Goal: Information Seeking & Learning: Learn about a topic

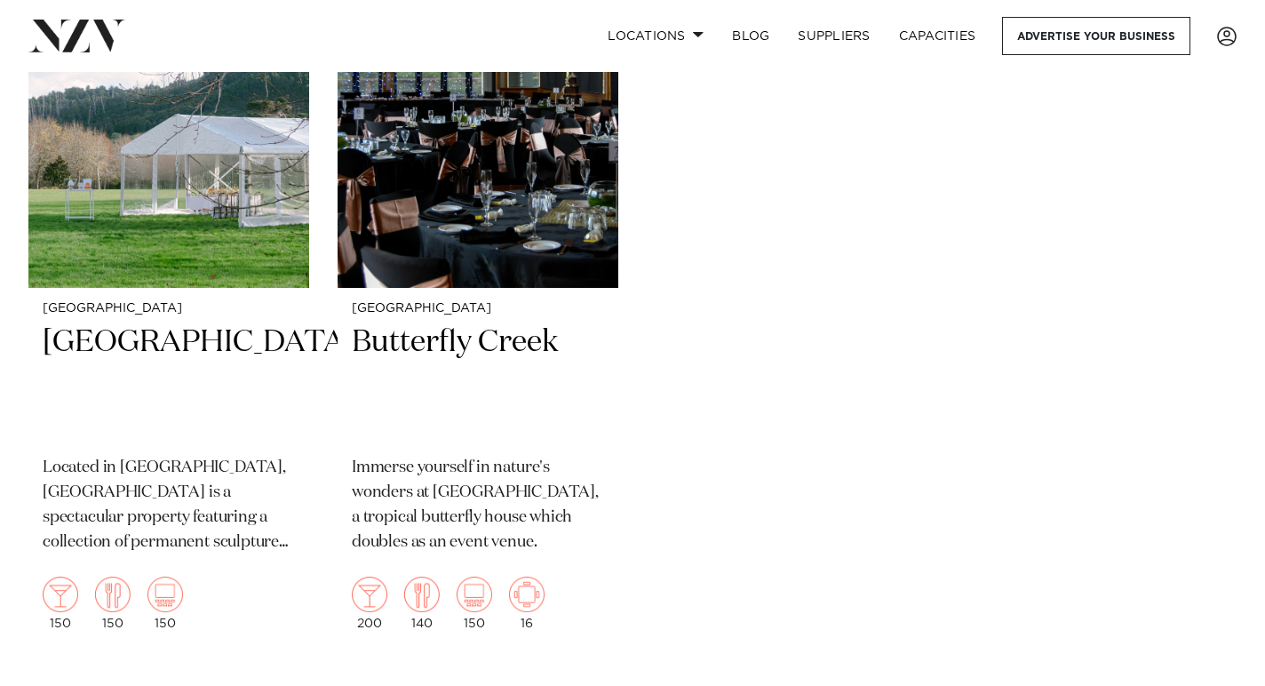
scroll to position [3630, 0]
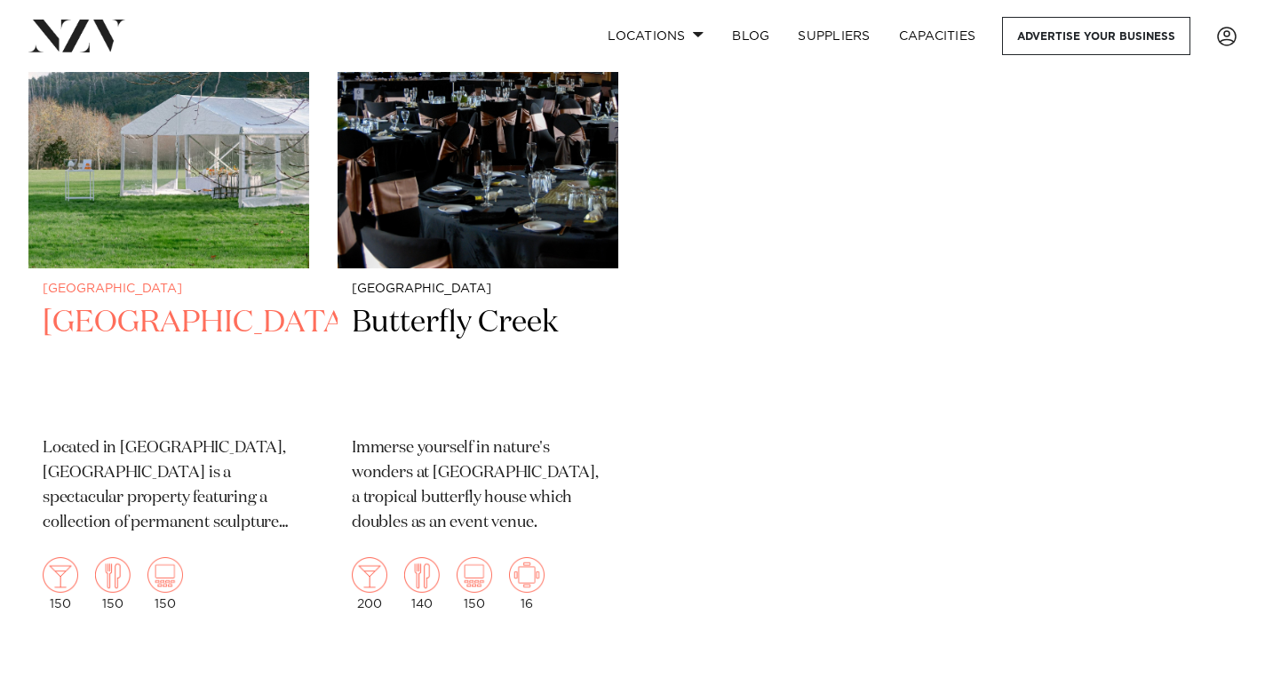
click at [120, 331] on h2 "[GEOGRAPHIC_DATA]" at bounding box center [169, 363] width 252 height 120
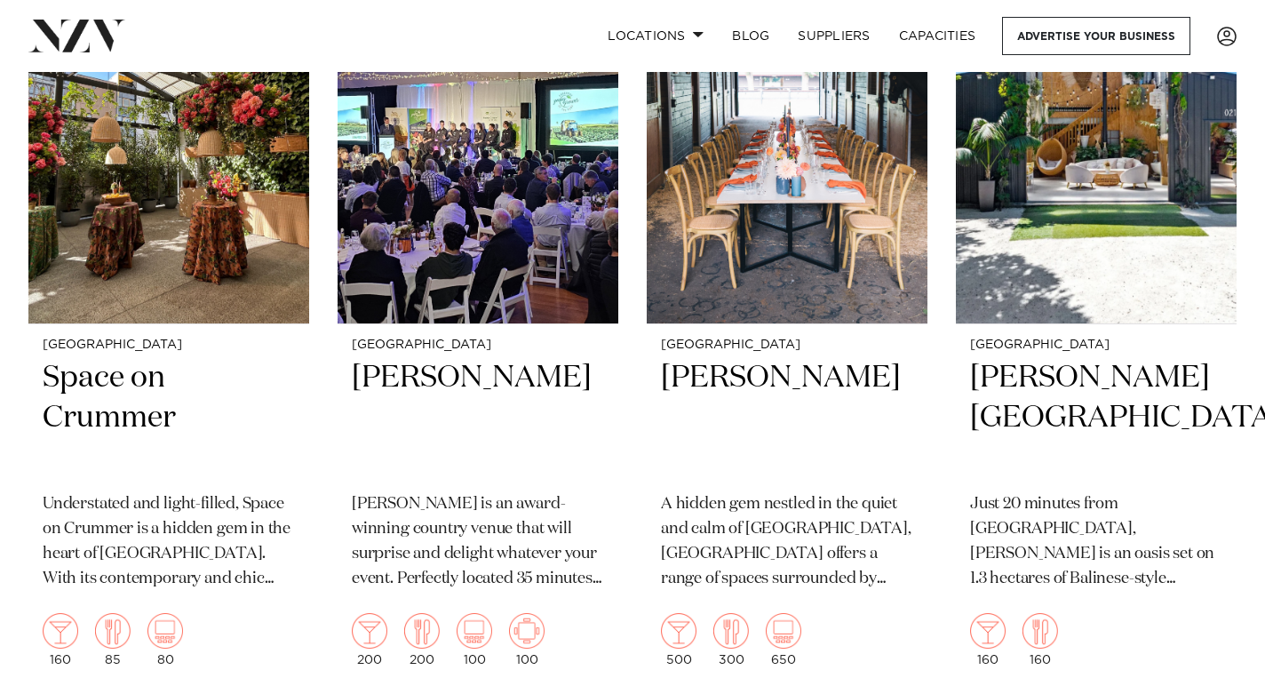
scroll to position [2816, 0]
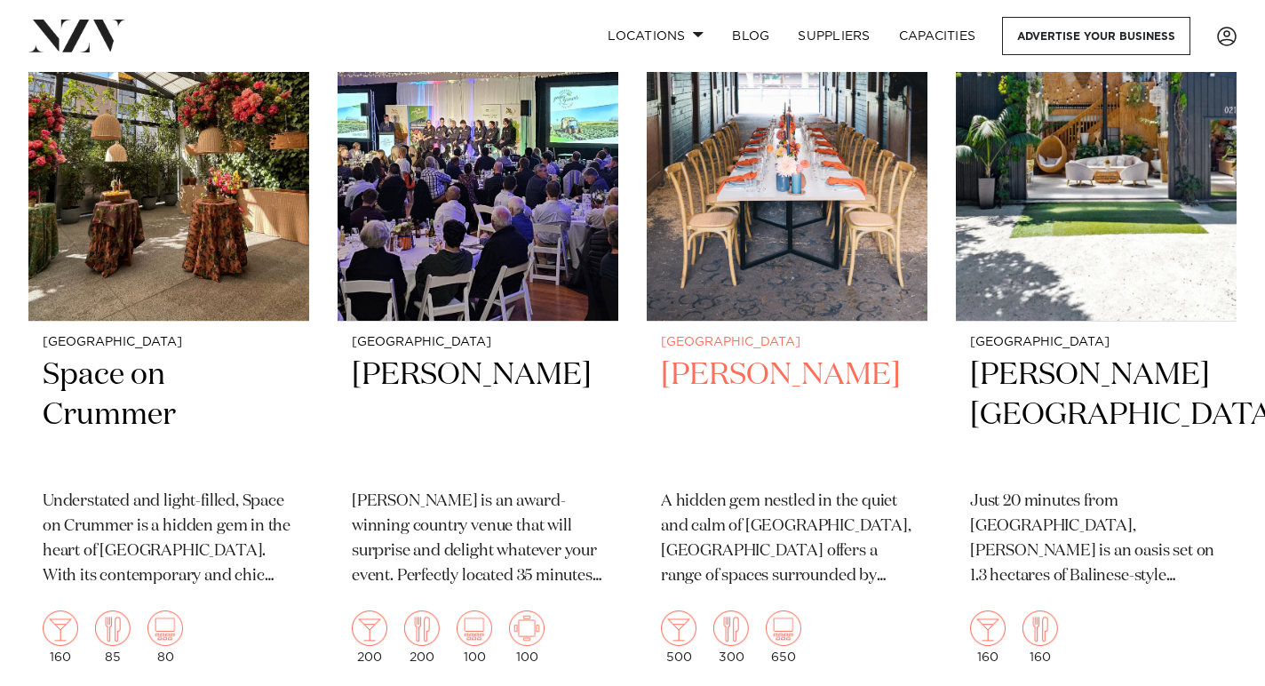
click at [810, 208] on img at bounding box center [787, 132] width 281 height 377
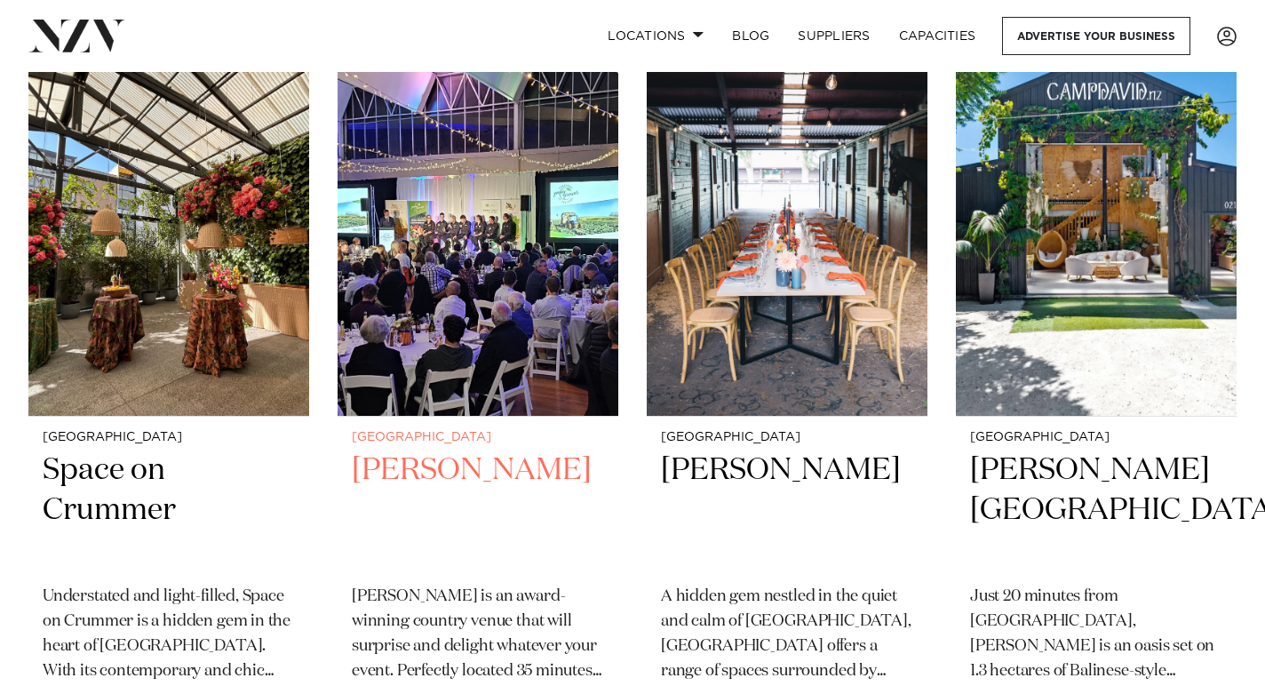
scroll to position [2687, 0]
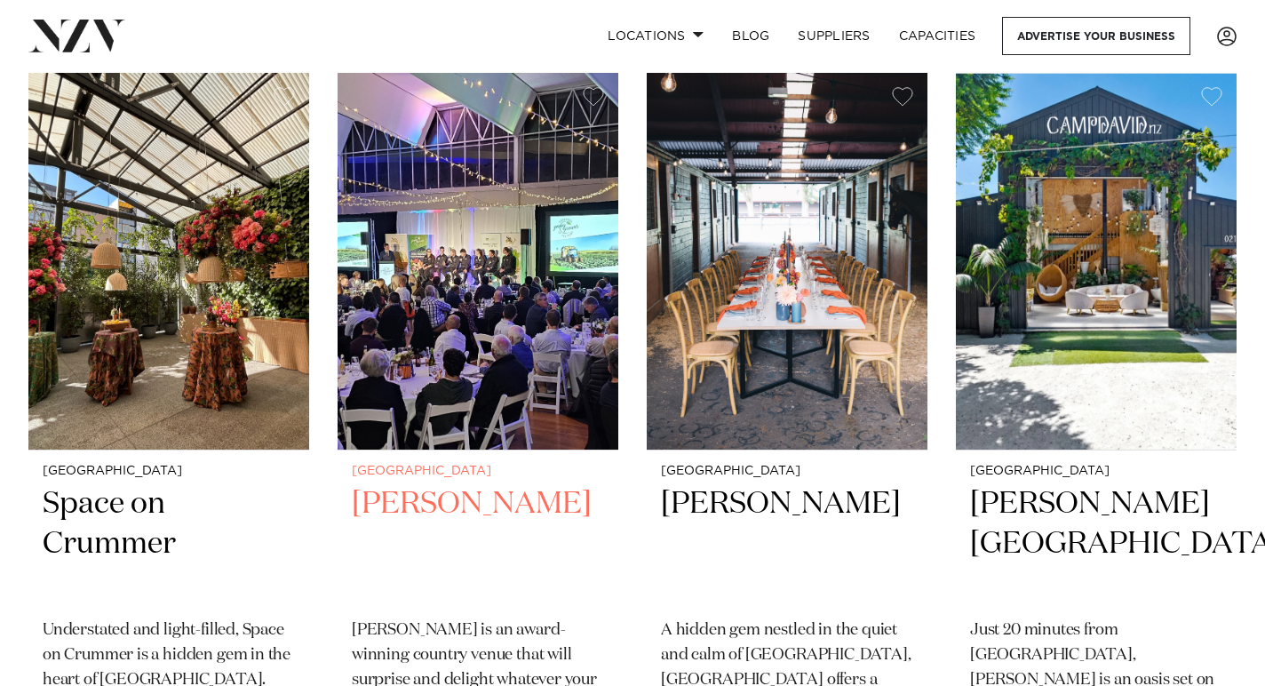
click at [476, 333] on img at bounding box center [478, 261] width 281 height 377
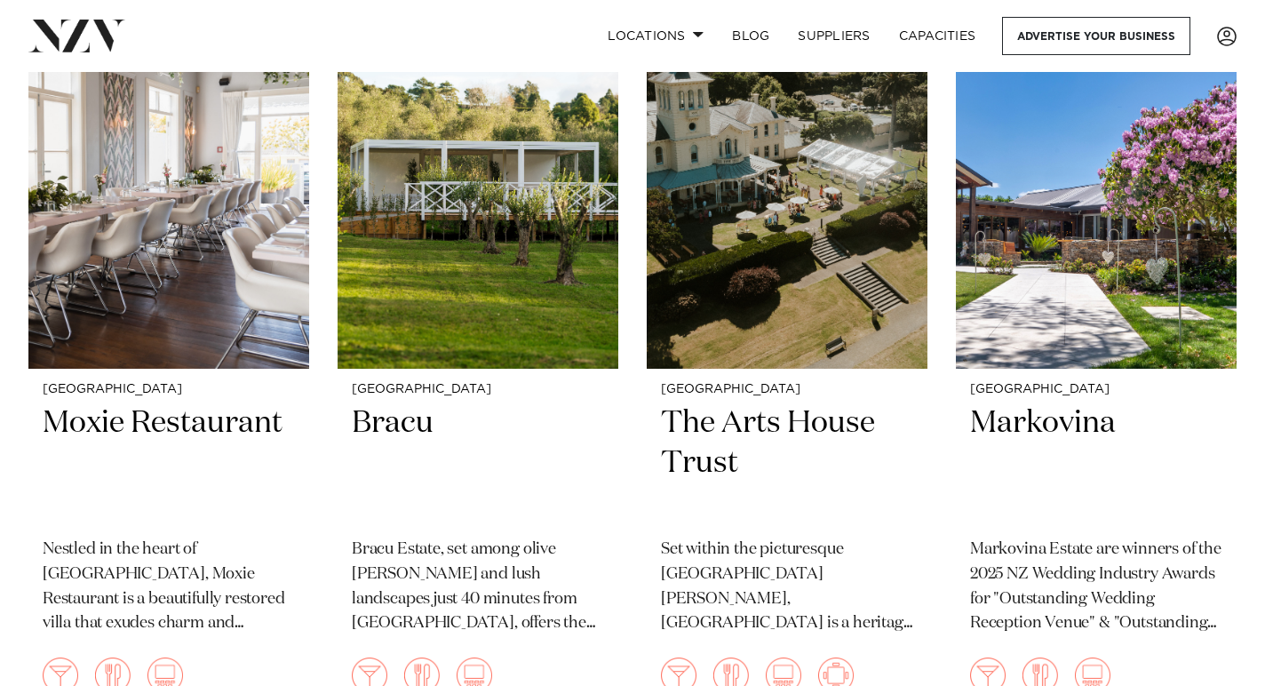
scroll to position [1275, 0]
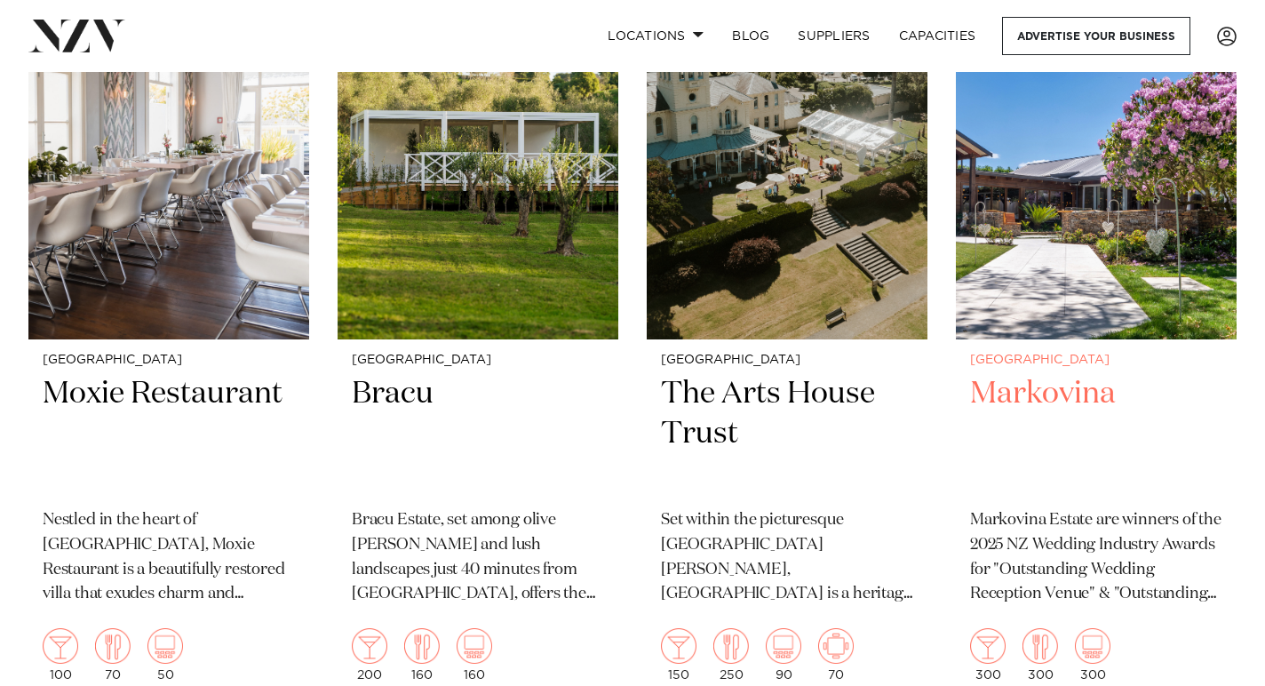
click at [1086, 233] on img at bounding box center [1096, 151] width 281 height 377
click at [1052, 399] on h2 "Markovina" at bounding box center [1096, 434] width 252 height 120
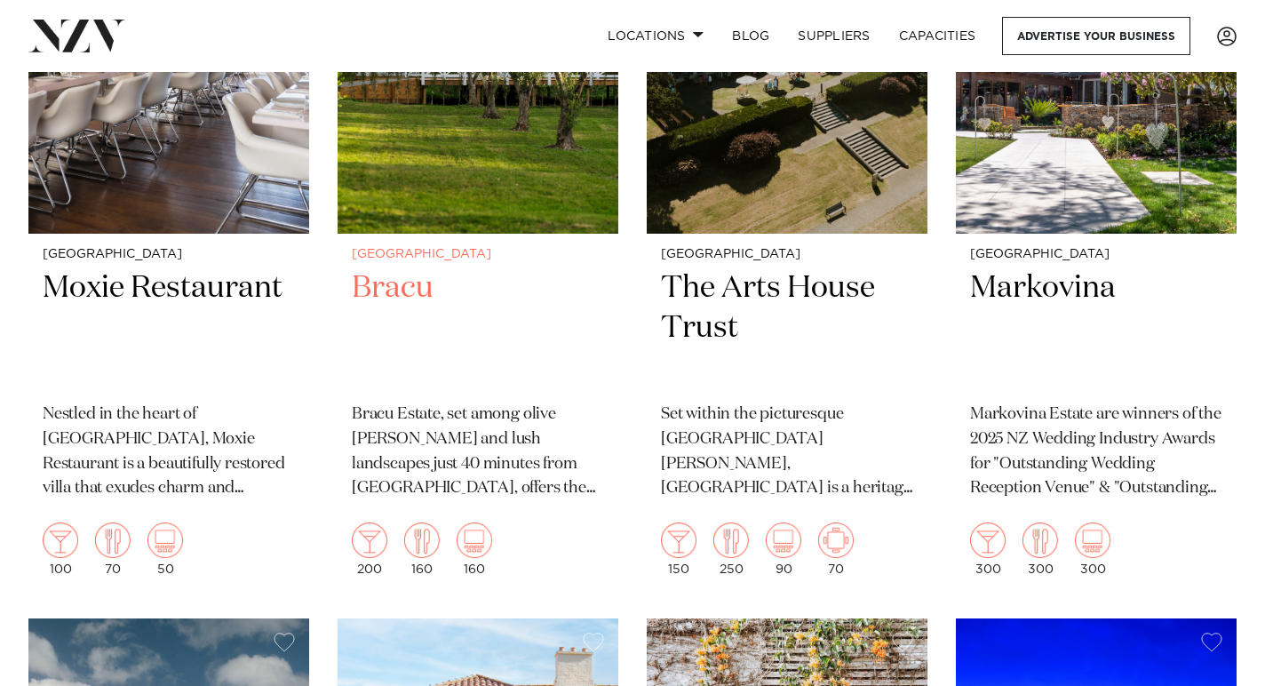
scroll to position [1381, 0]
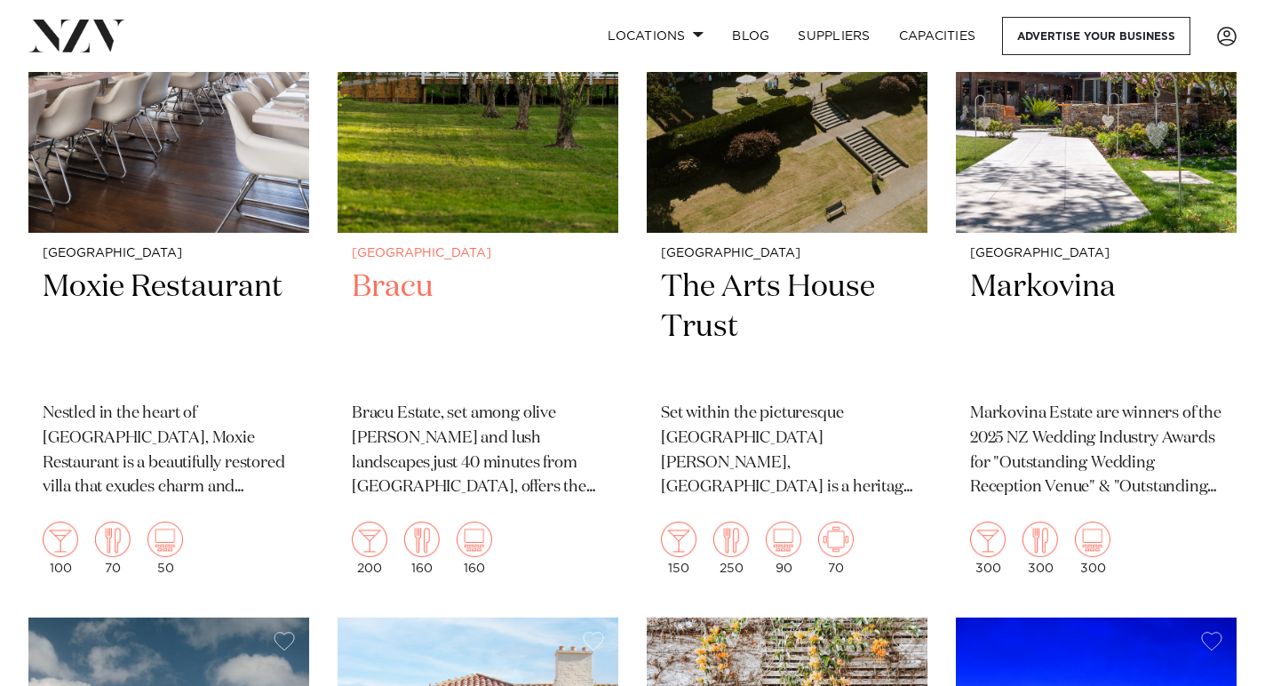
click at [474, 192] on img at bounding box center [478, 44] width 281 height 377
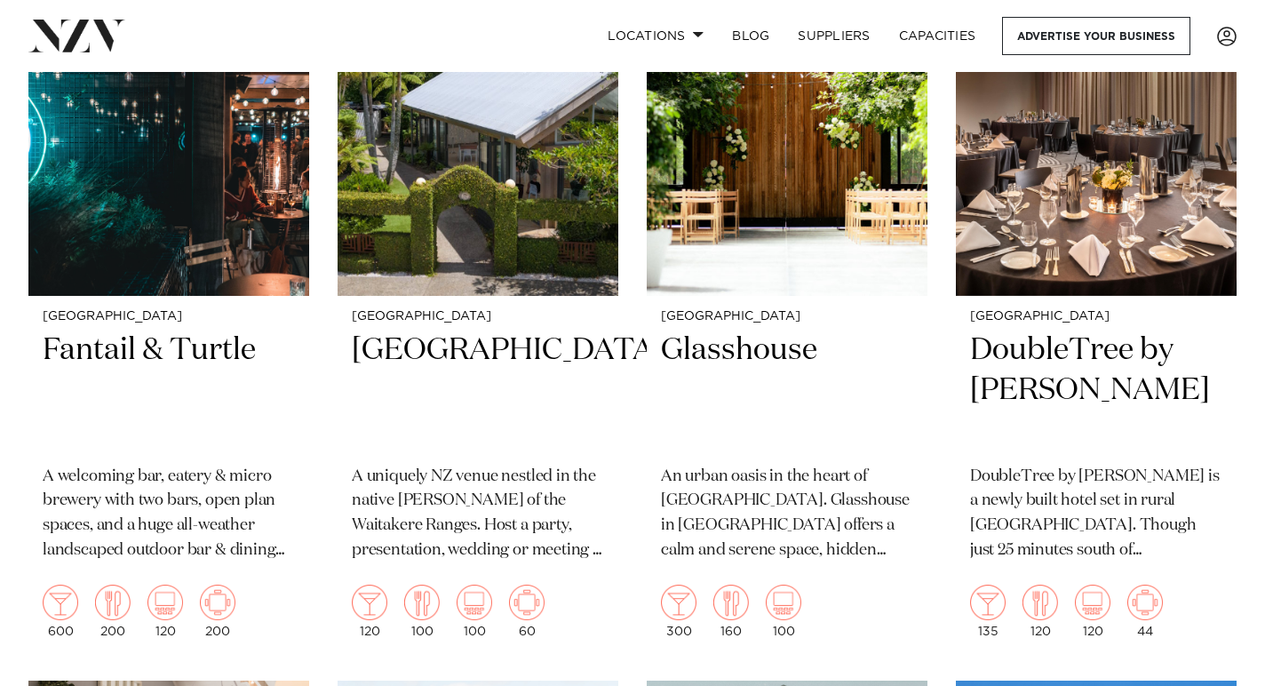
scroll to position [541, 0]
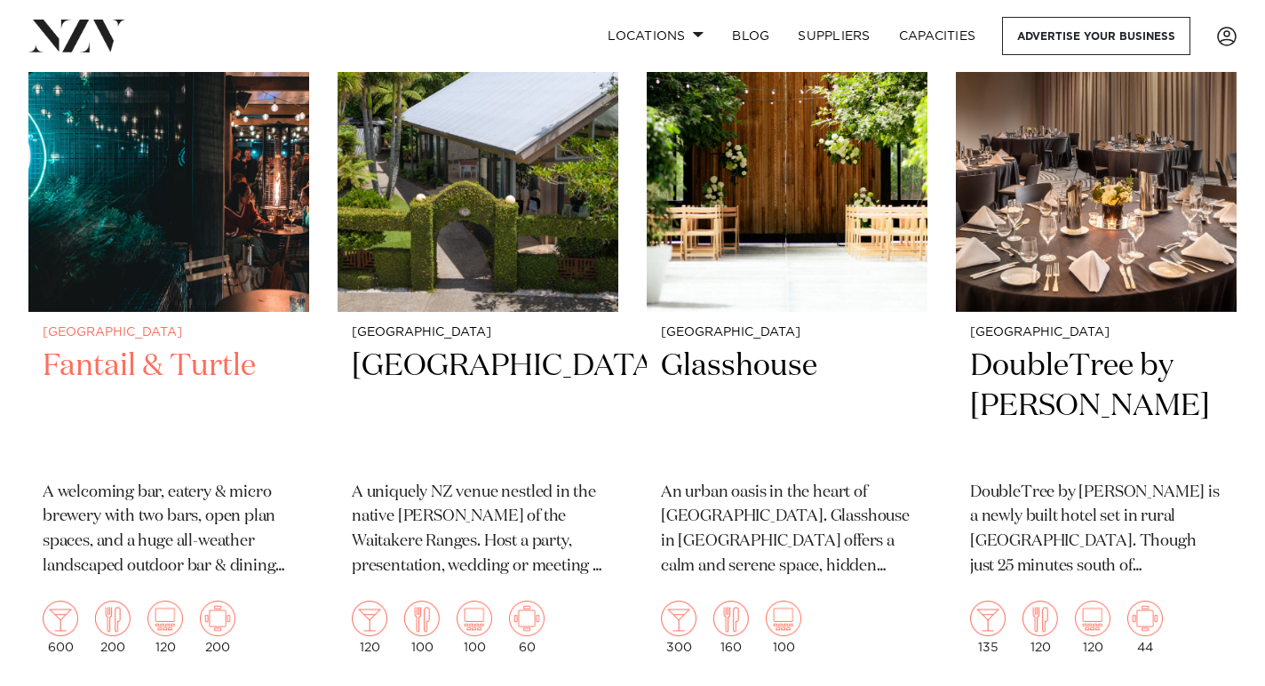
click at [194, 211] on img at bounding box center [168, 123] width 281 height 377
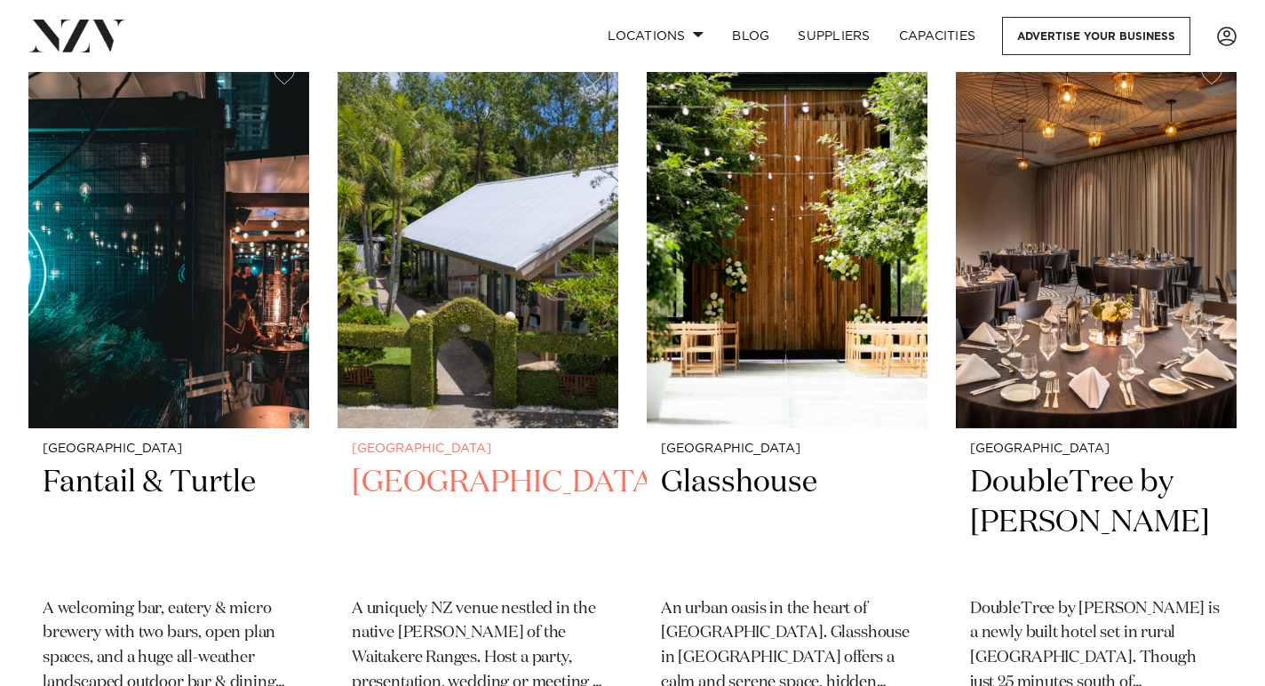
scroll to position [425, 0]
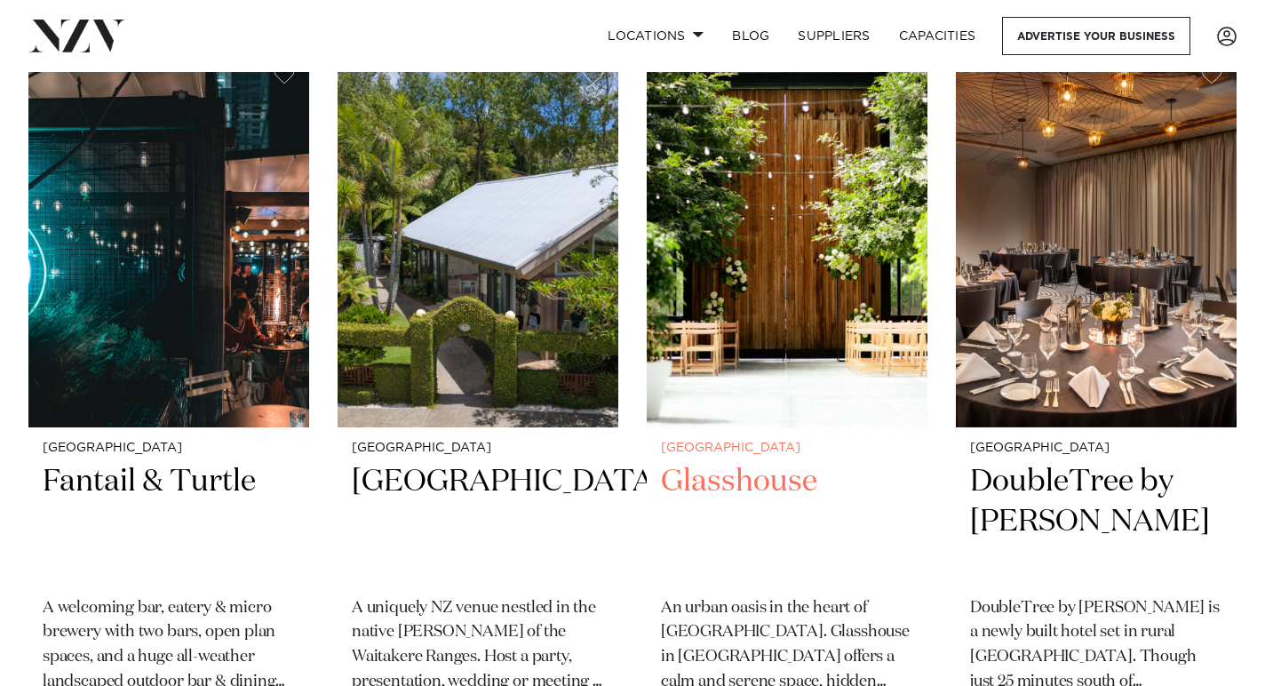
click at [786, 280] on img at bounding box center [787, 239] width 281 height 377
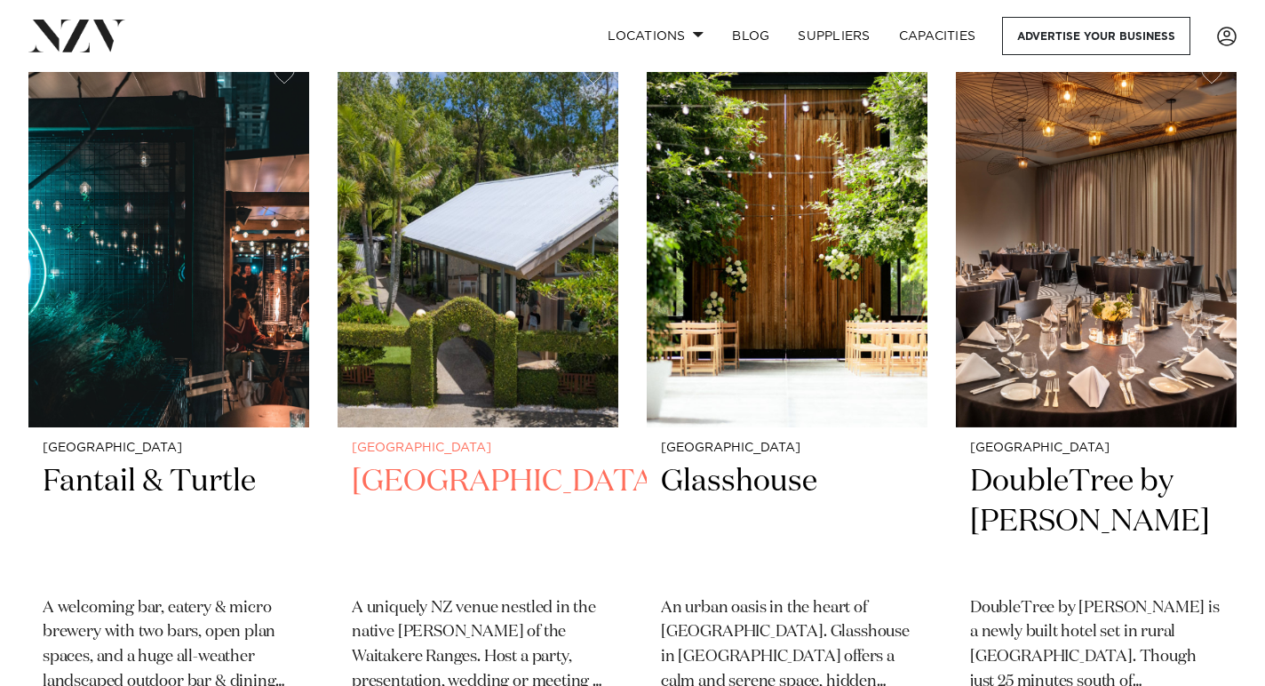
click at [444, 396] on img at bounding box center [478, 239] width 281 height 377
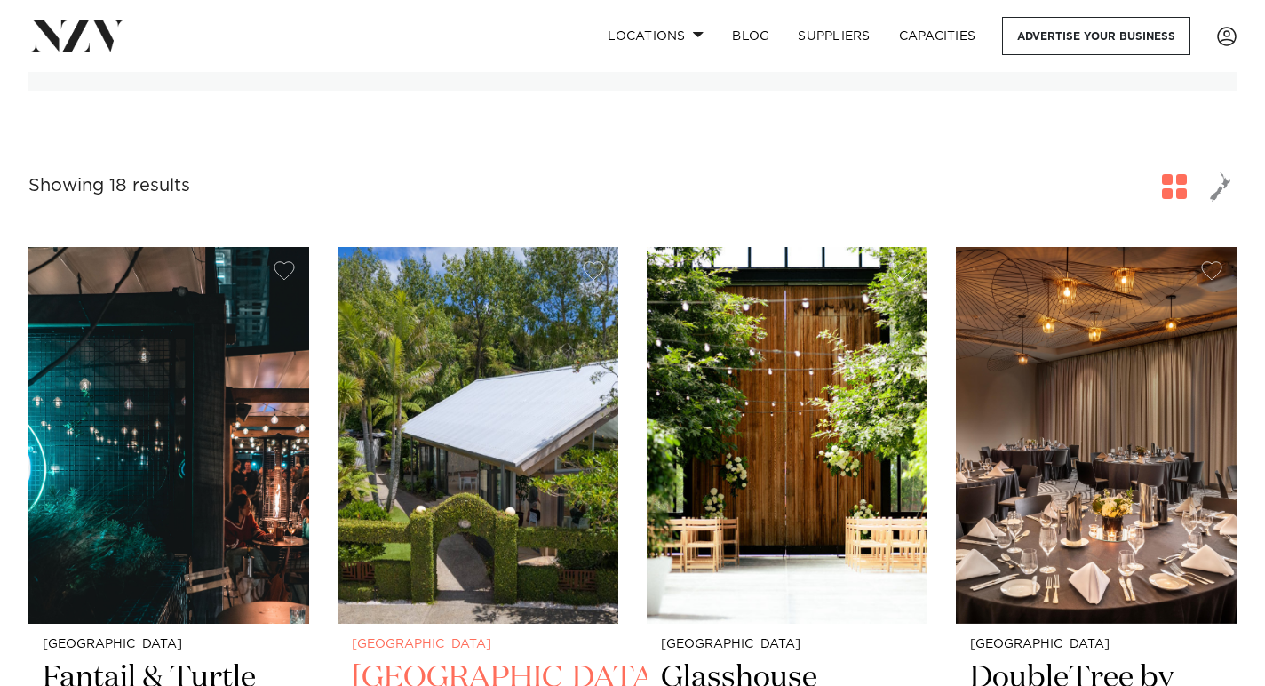
scroll to position [0, 0]
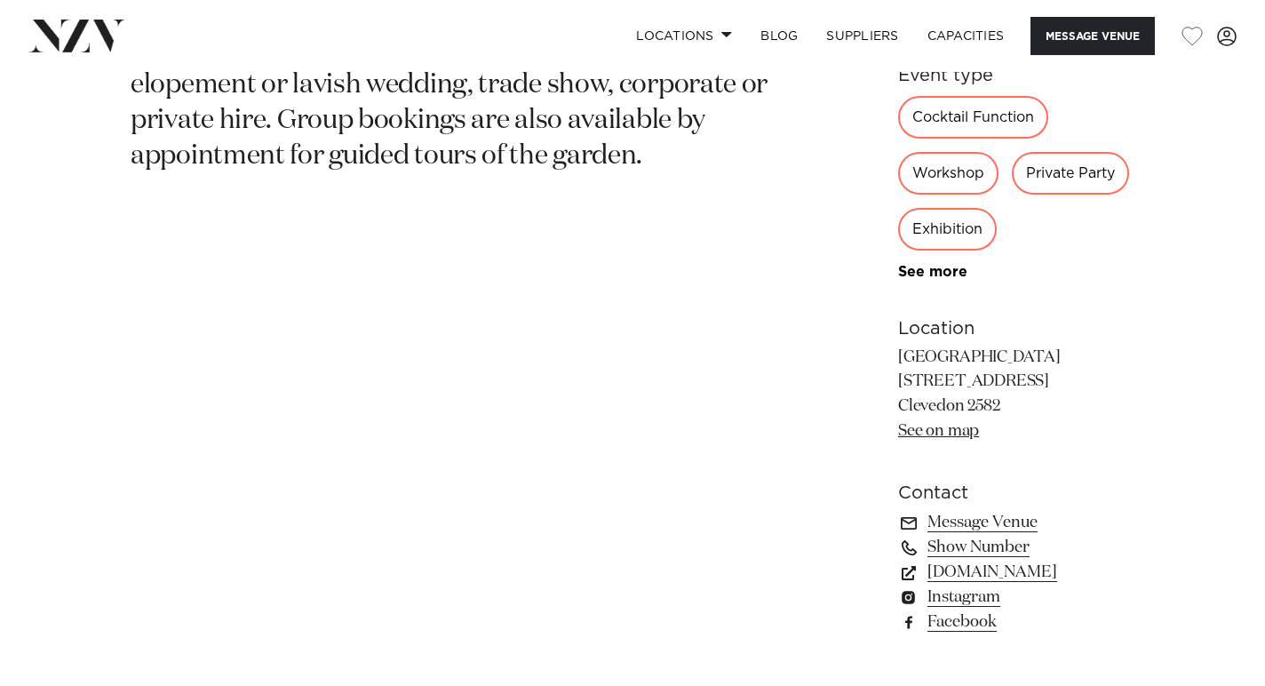
scroll to position [989, 0]
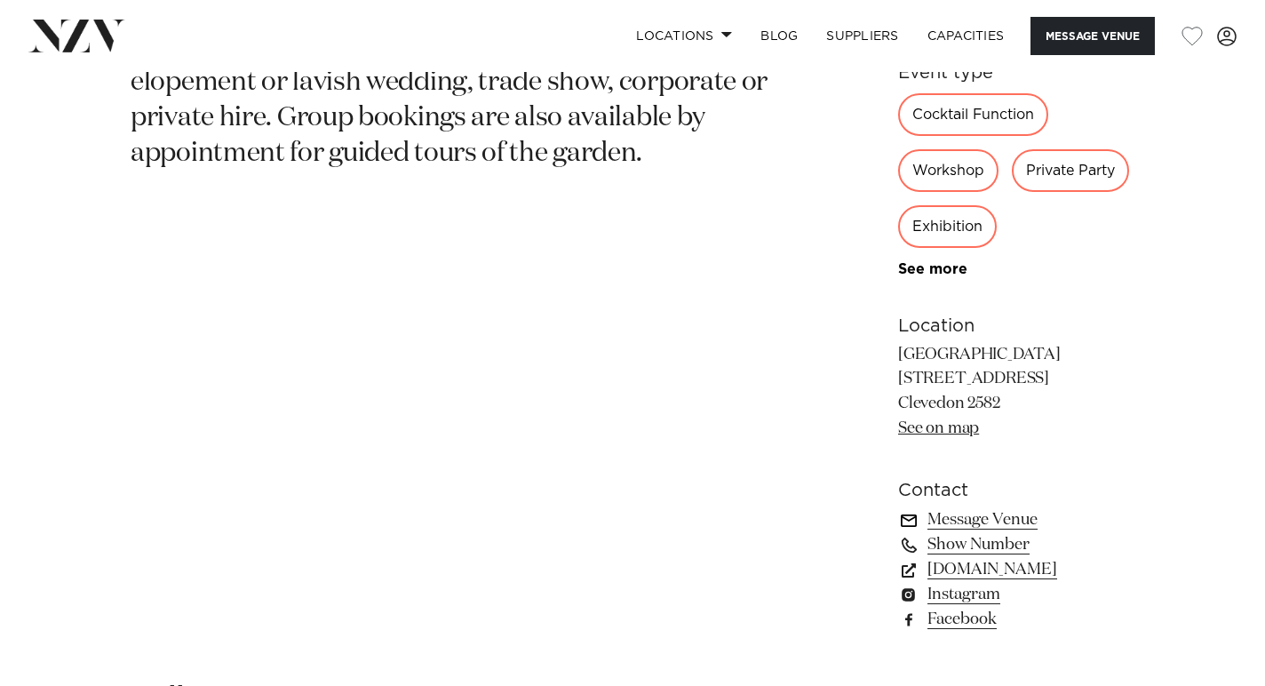
click at [926, 507] on link "Message Venue" at bounding box center [1016, 519] width 236 height 25
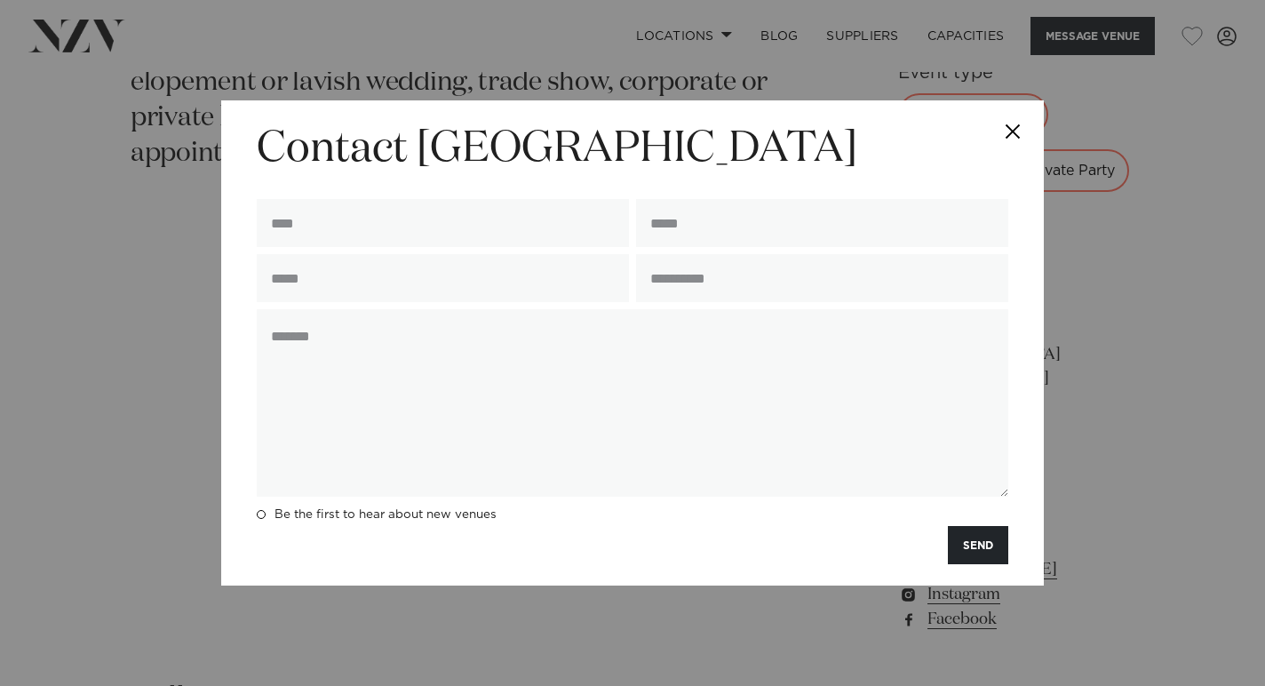
click at [1014, 128] on button "Close" at bounding box center [1012, 131] width 62 height 62
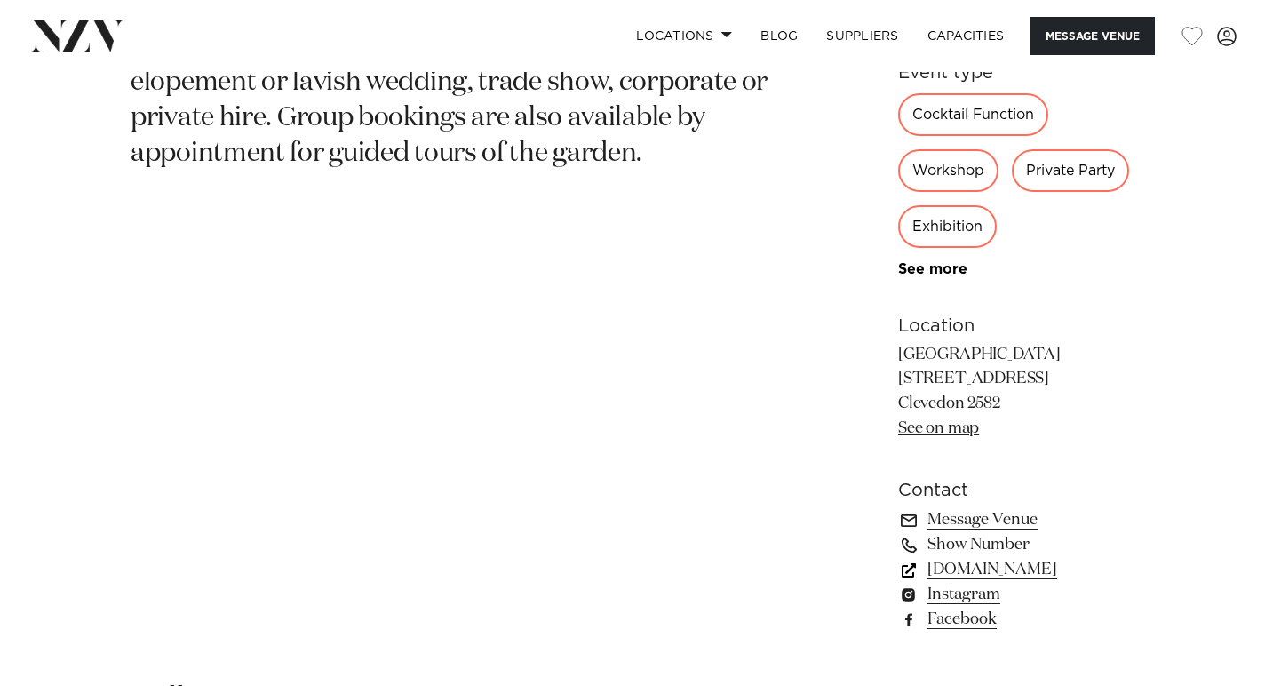
click at [995, 557] on link "riverhavenartland.com" at bounding box center [1016, 569] width 236 height 25
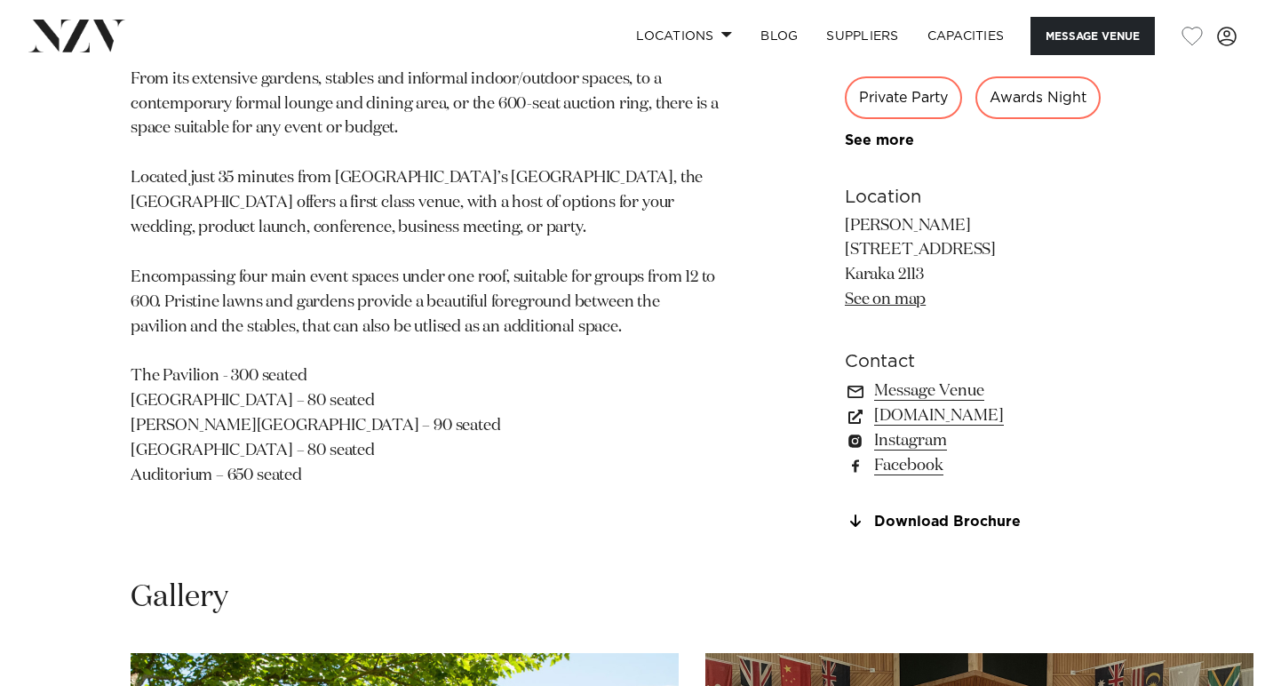
scroll to position [1059, 0]
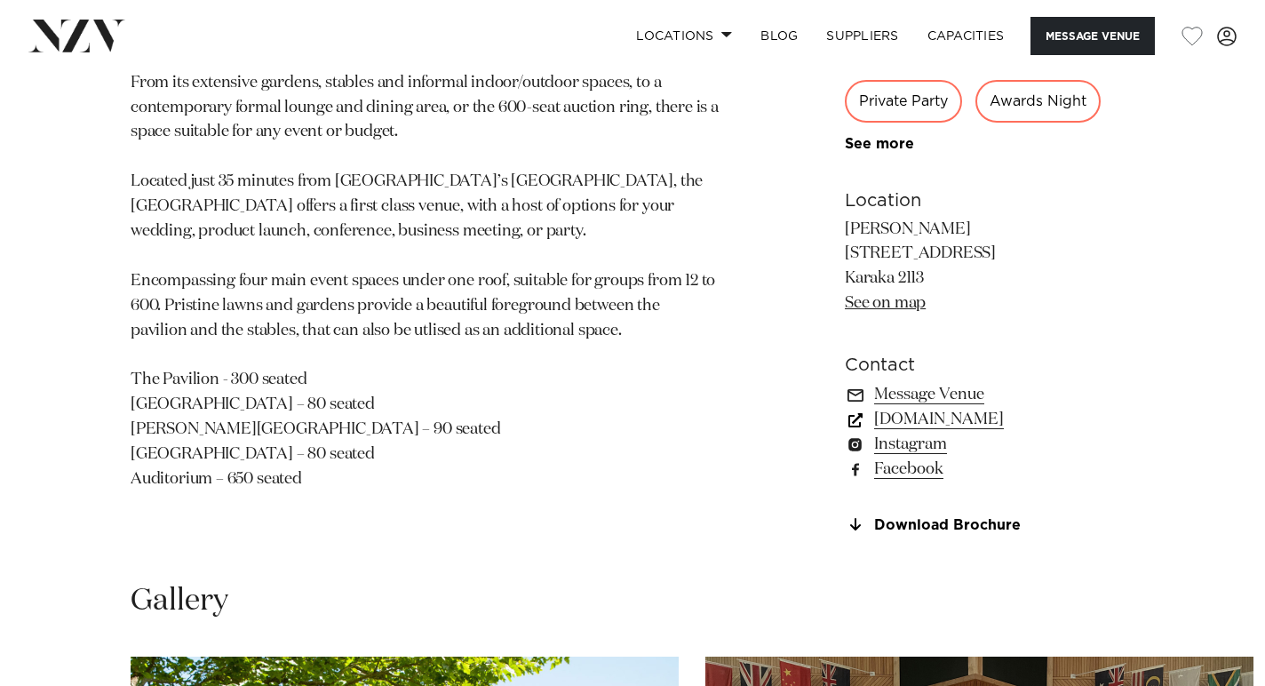
click at [950, 421] on link "karakapavilion.co.nz" at bounding box center [990, 419] width 290 height 25
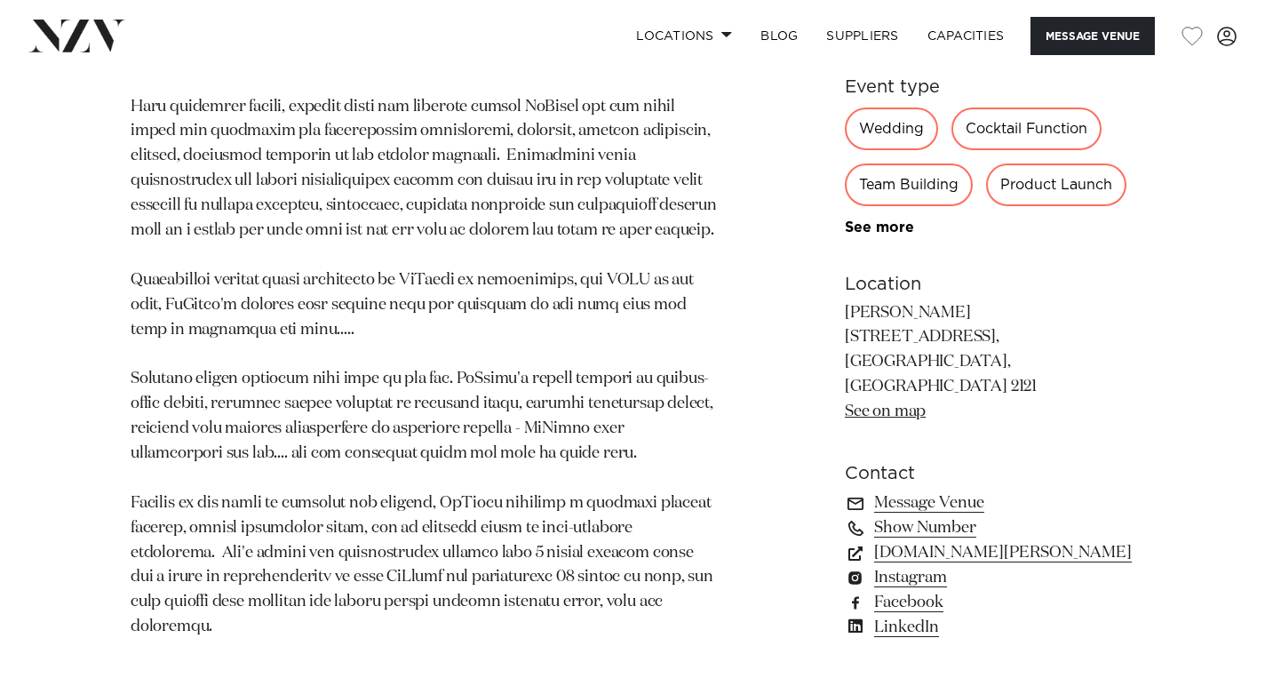
scroll to position [1294, 0]
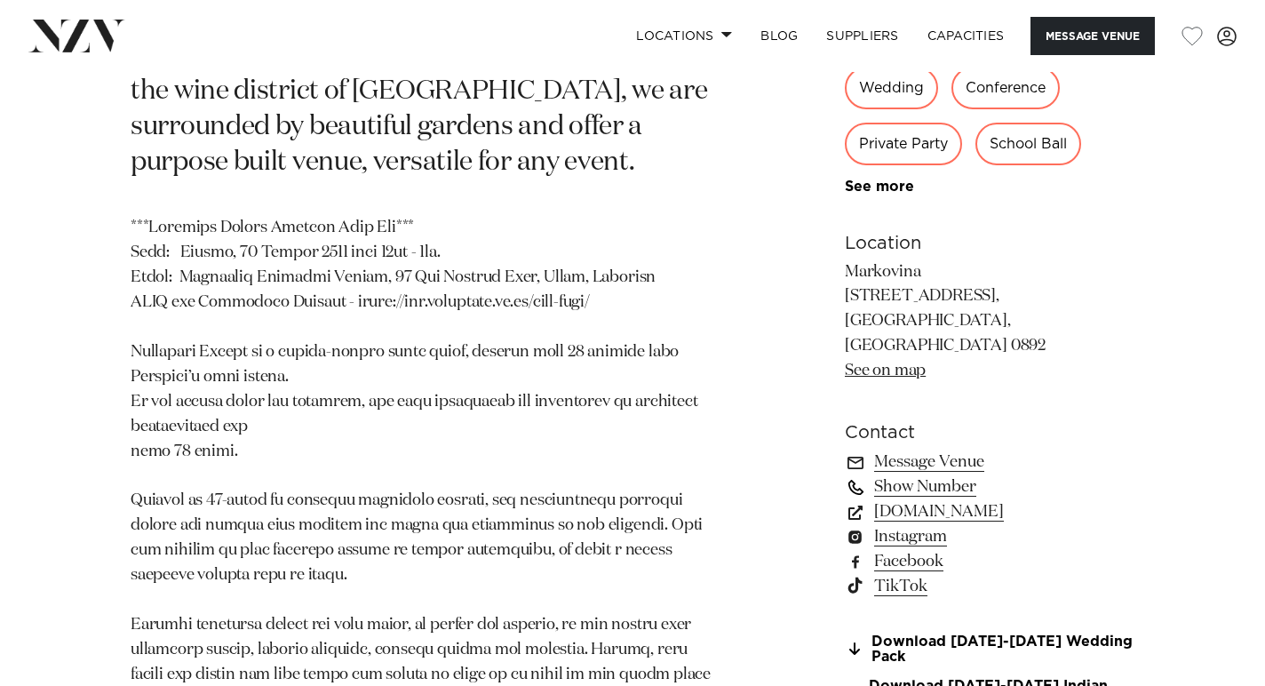
scroll to position [1028, 0]
click at [980, 511] on link "www.markovina.co.nz" at bounding box center [990, 509] width 290 height 25
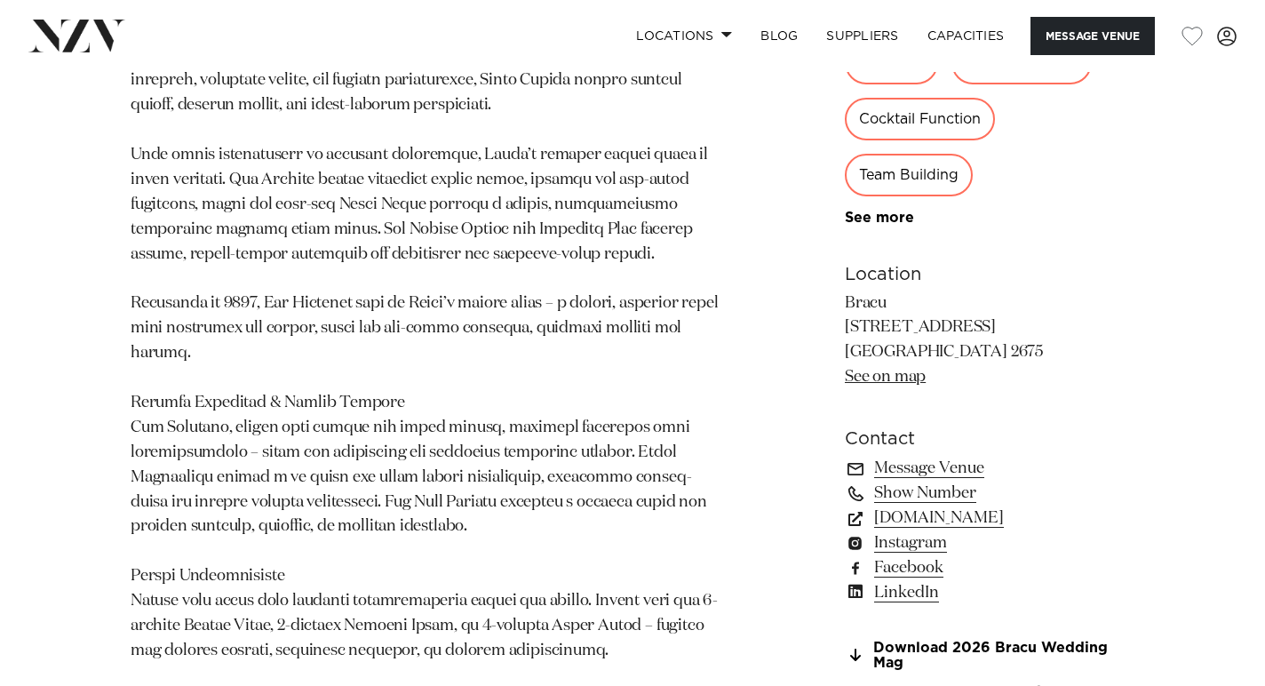
scroll to position [1148, 0]
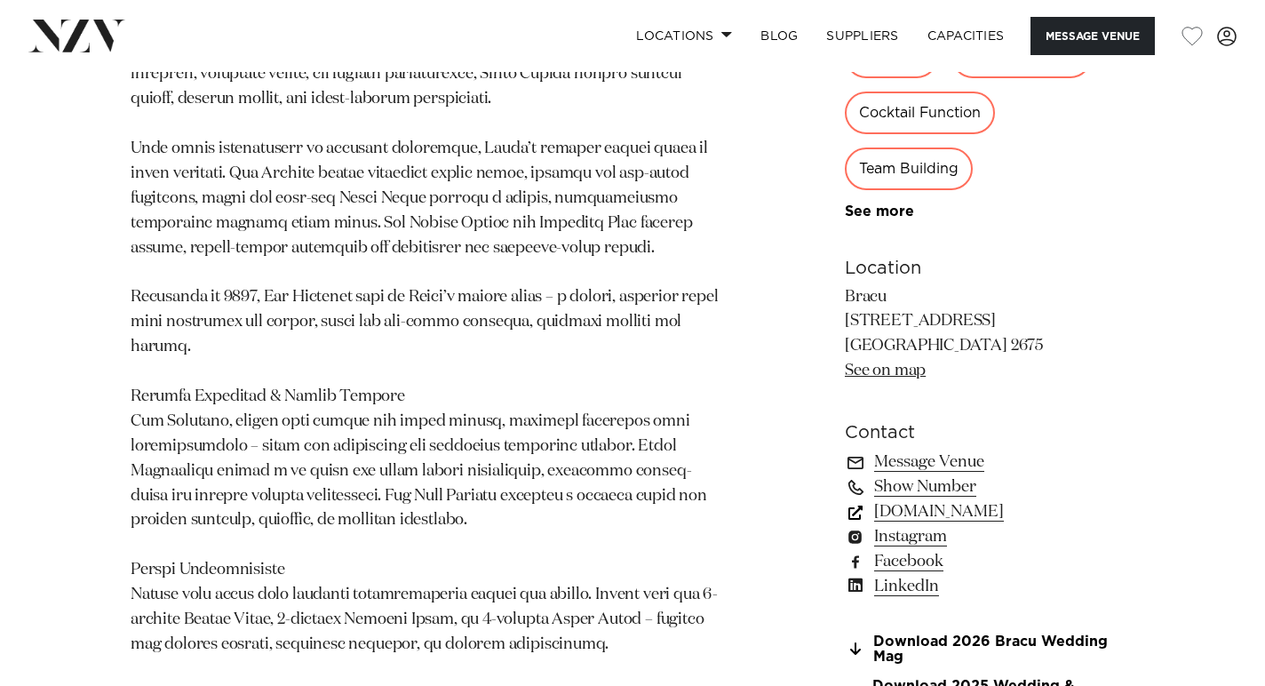
click at [925, 499] on link "bracu.co.nz" at bounding box center [990, 511] width 290 height 25
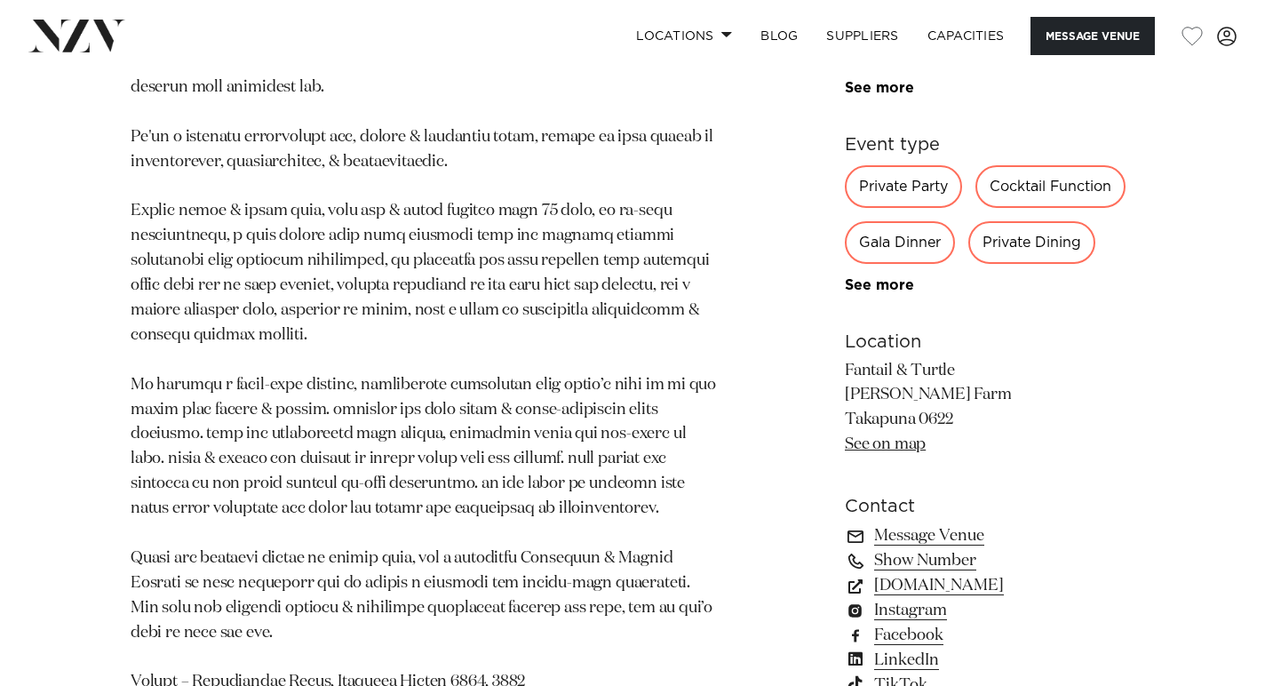
scroll to position [954, 0]
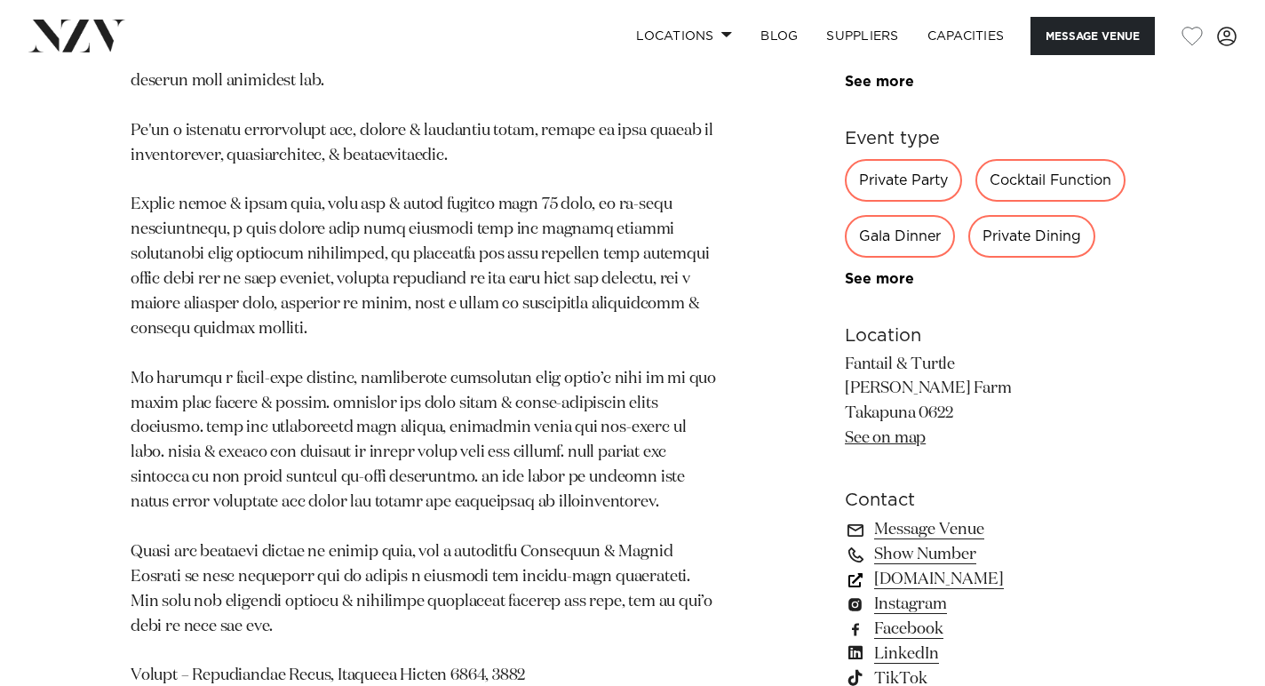
click at [965, 567] on link "www.fantailandturtle.co.nz" at bounding box center [990, 579] width 290 height 25
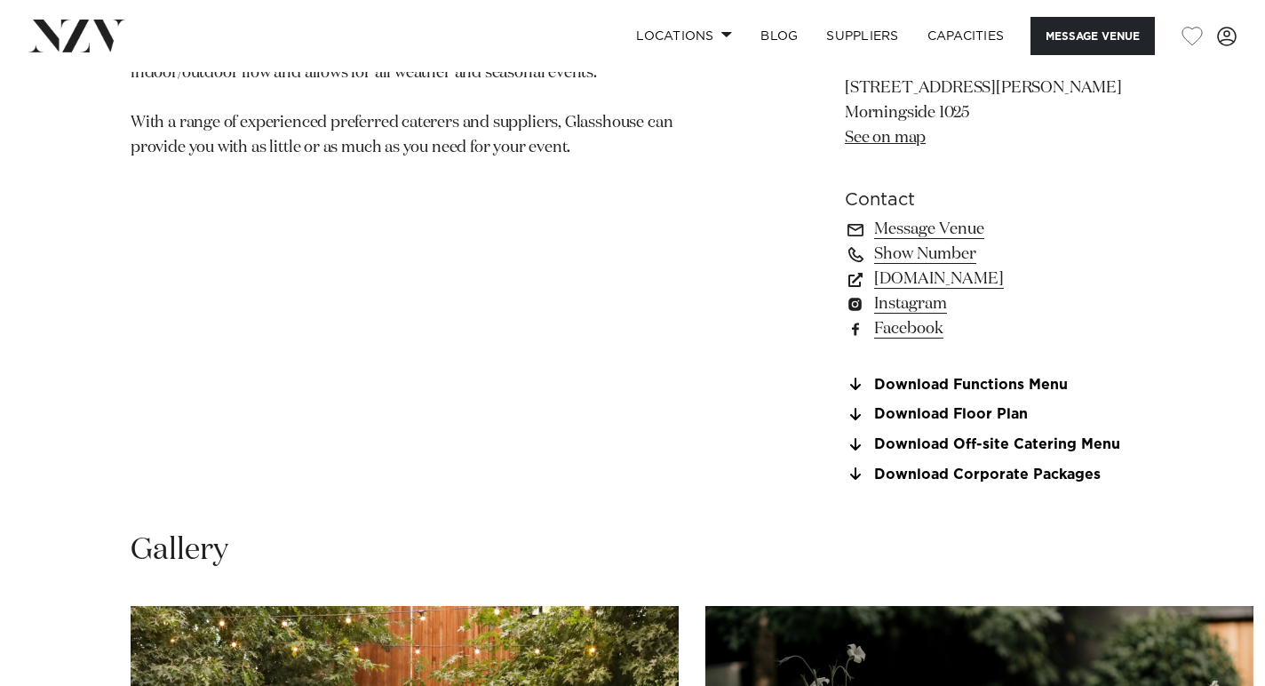
scroll to position [1234, 0]
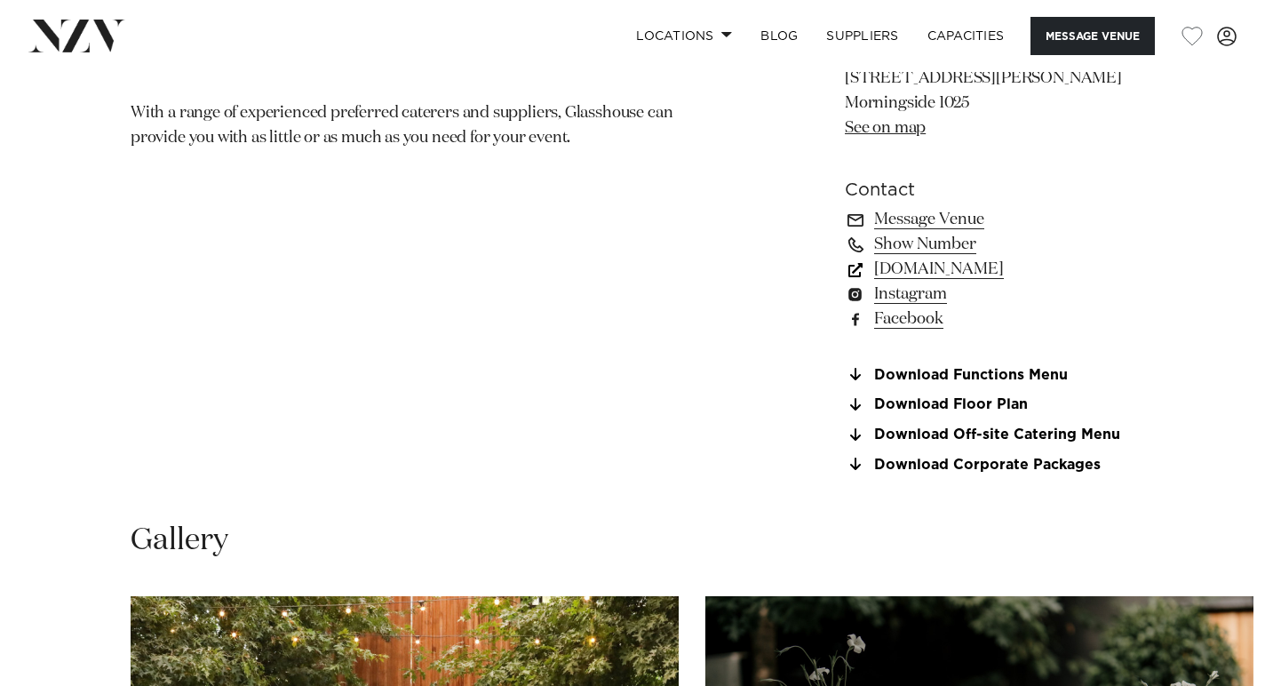
click at [957, 274] on link "[DOMAIN_NAME]" at bounding box center [990, 269] width 290 height 25
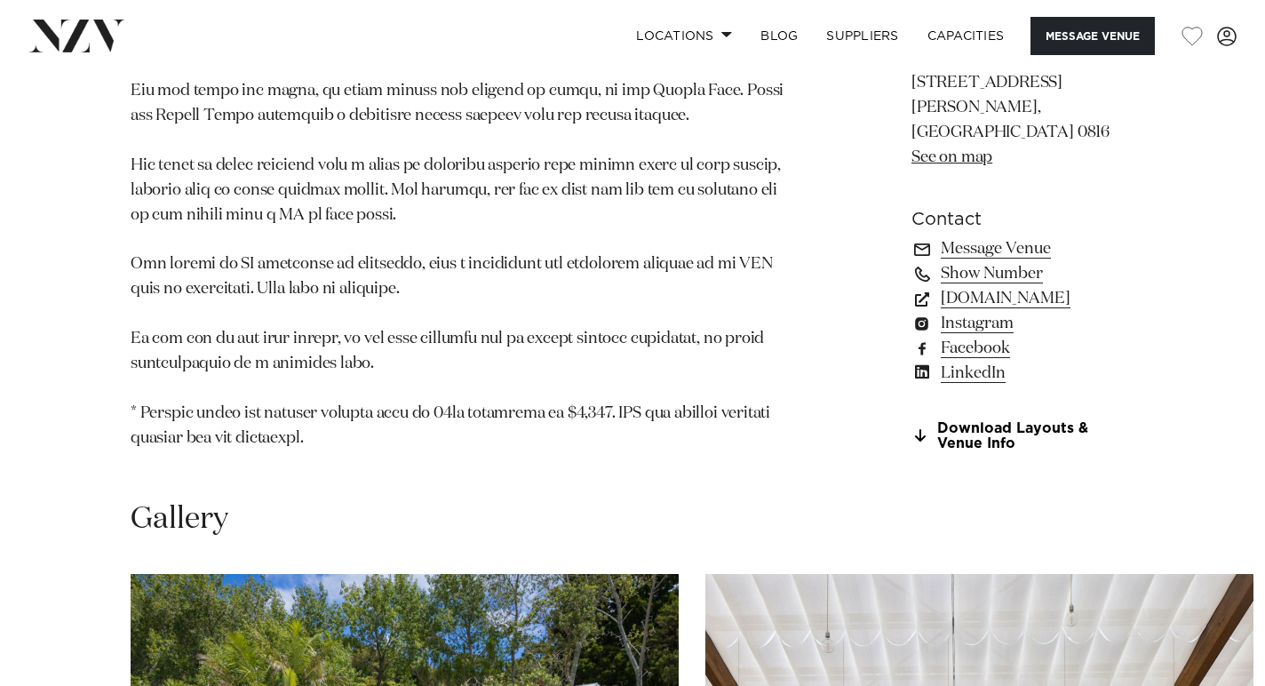
scroll to position [1670, 0]
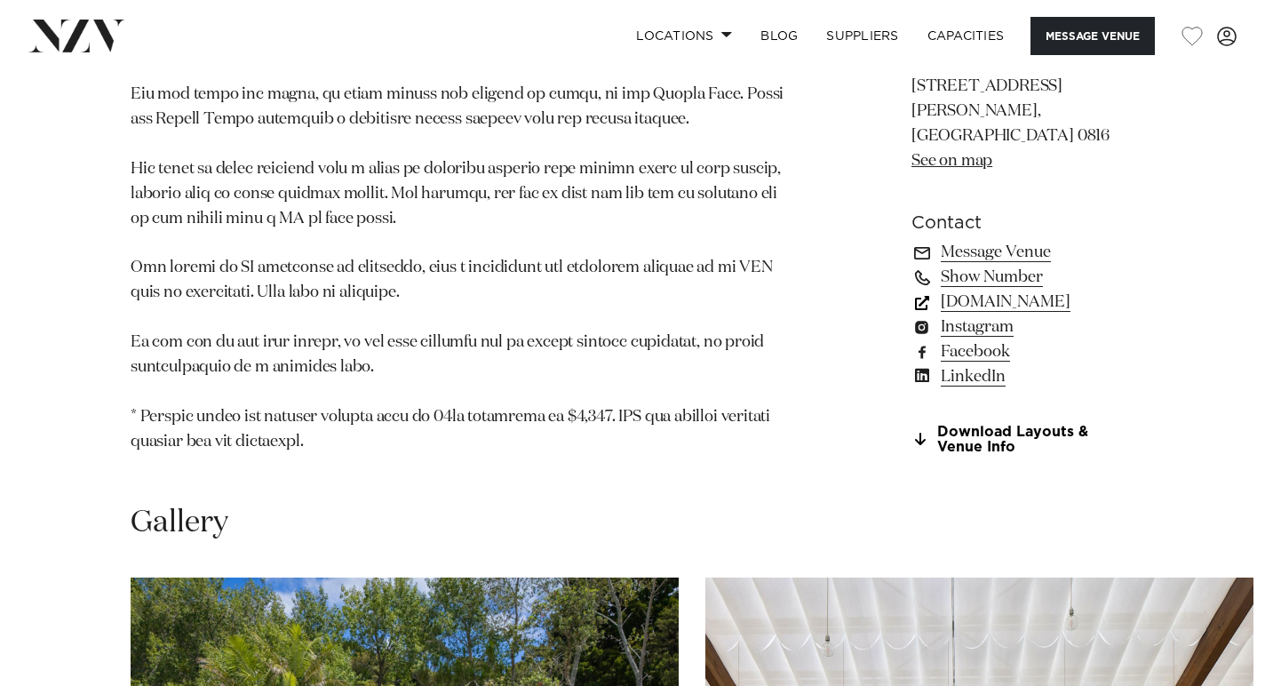
click at [956, 314] on link "[DOMAIN_NAME]" at bounding box center [1022, 302] width 223 height 25
